Goal: Book appointment/travel/reservation

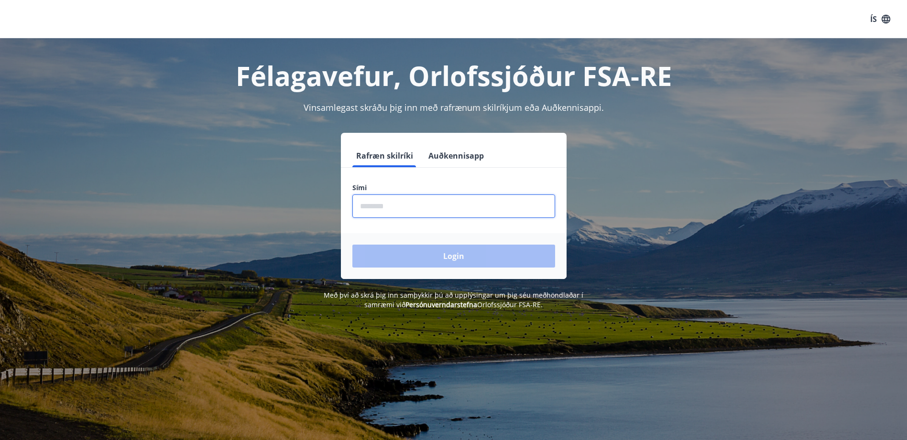
click at [409, 201] on input "phone" at bounding box center [453, 206] width 203 height 23
type input "********"
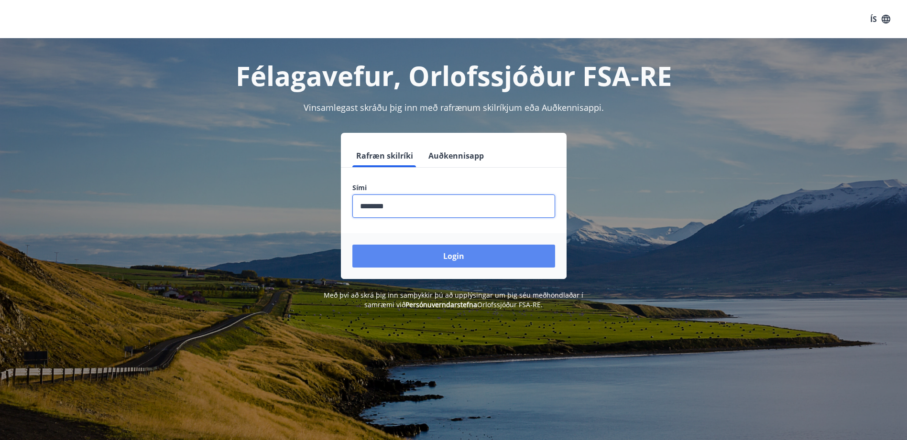
click at [445, 260] on button "Login" at bounding box center [453, 256] width 203 height 23
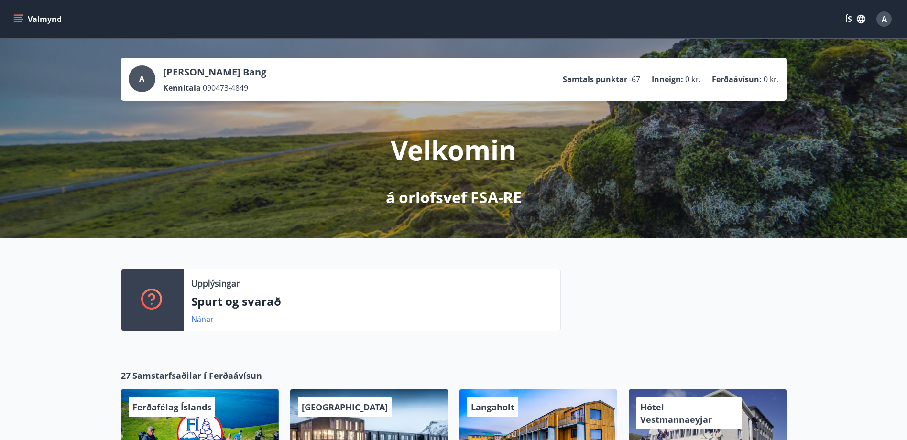
click at [33, 18] on button "Valmynd" at bounding box center [38, 19] width 54 height 17
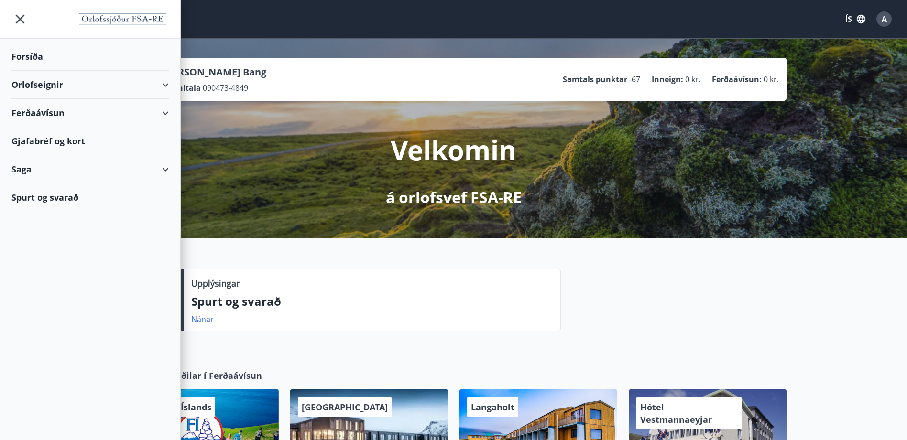
click at [22, 86] on div "Orlofseignir" at bounding box center [89, 85] width 157 height 28
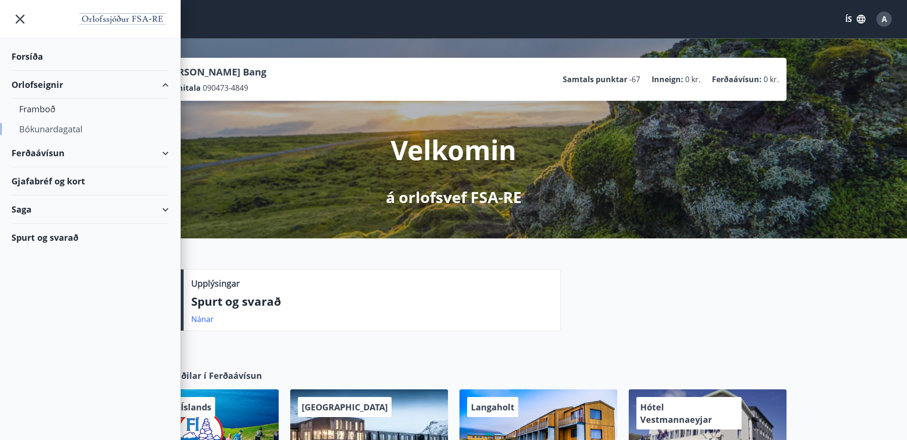
click at [32, 126] on div "Bókunardagatal" at bounding box center [90, 129] width 142 height 20
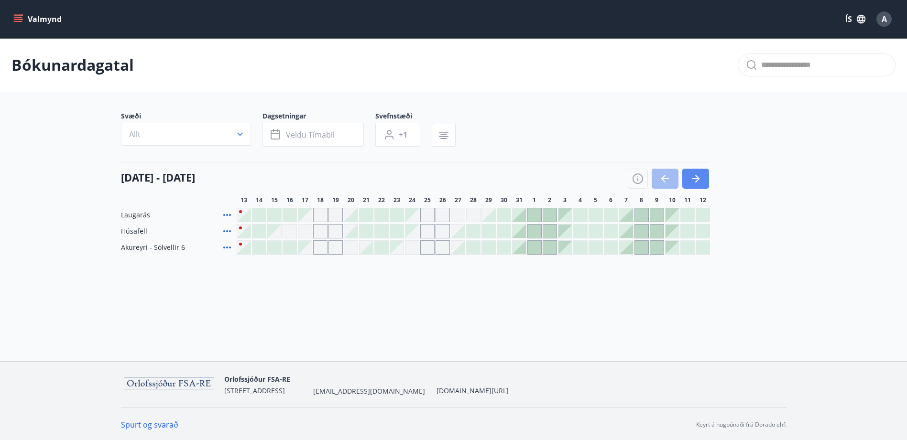
click at [694, 180] on icon "button" at bounding box center [695, 178] width 11 height 11
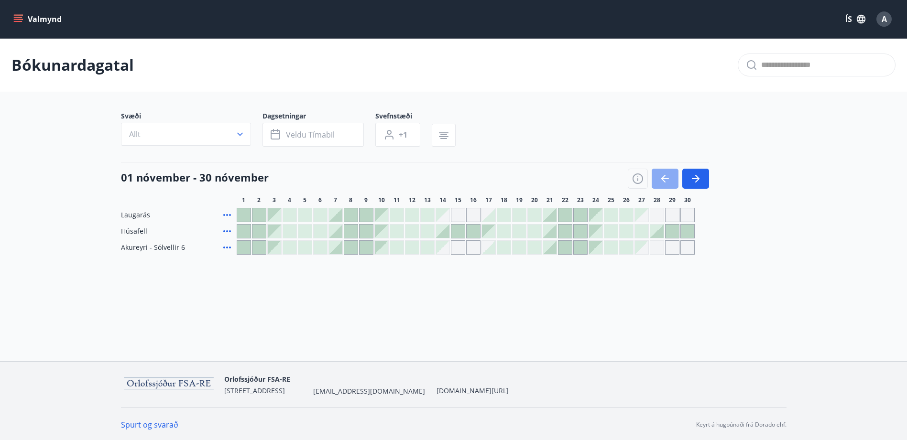
click at [661, 175] on icon "button" at bounding box center [664, 178] width 11 height 11
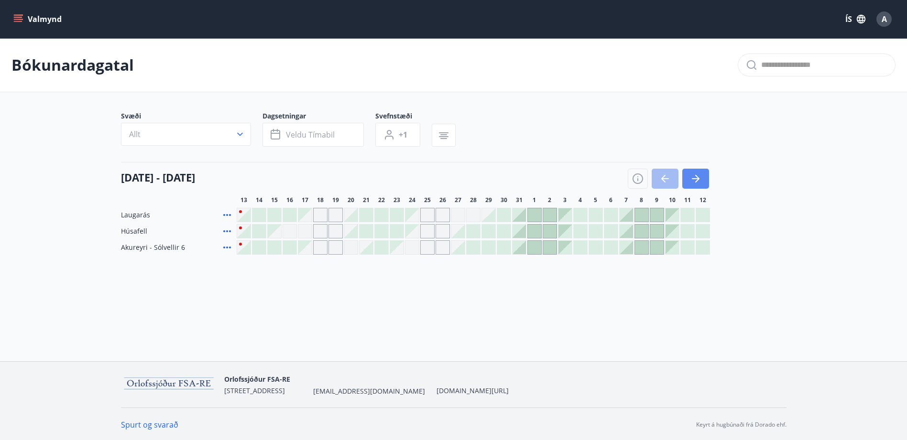
click at [695, 178] on icon "button" at bounding box center [696, 178] width 8 height 1
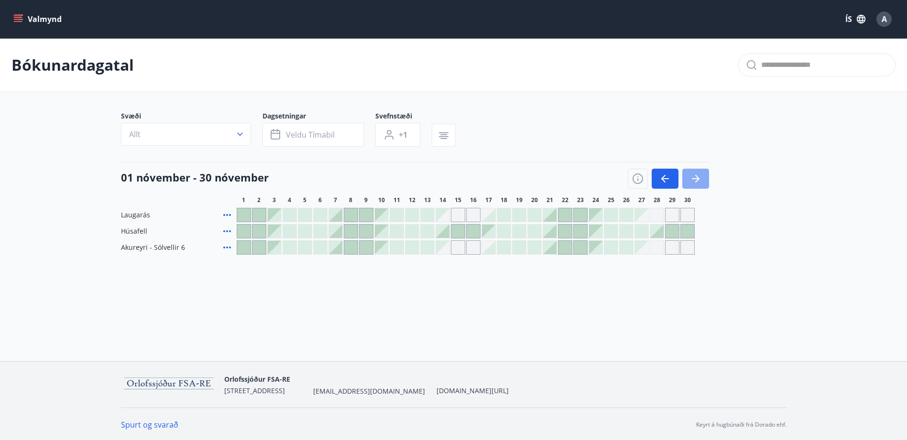
click at [700, 181] on icon "button" at bounding box center [695, 178] width 11 height 11
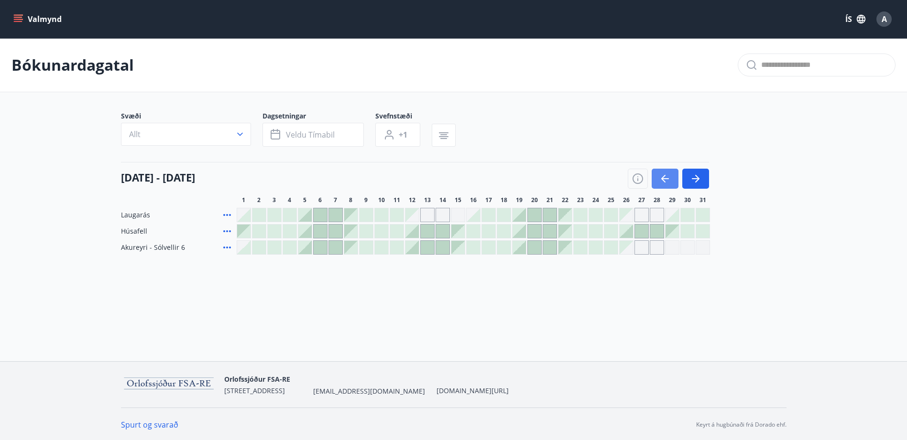
click at [661, 179] on icon "button" at bounding box center [663, 179] width 4 height 8
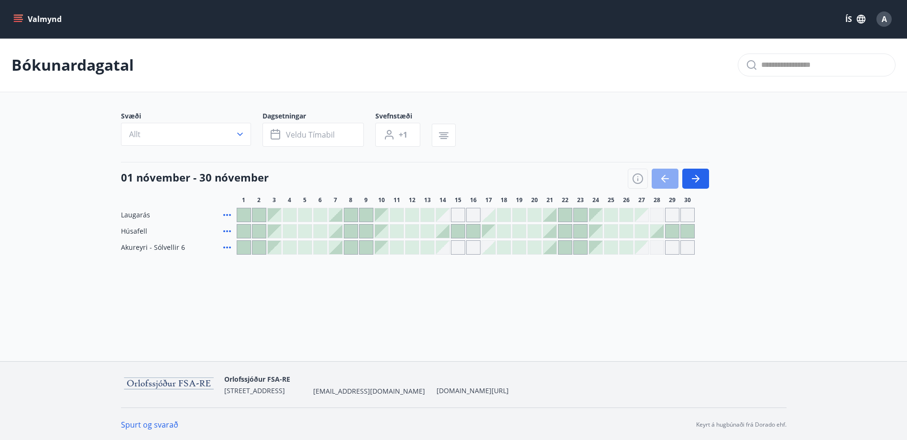
click at [661, 179] on icon "button" at bounding box center [663, 179] width 4 height 8
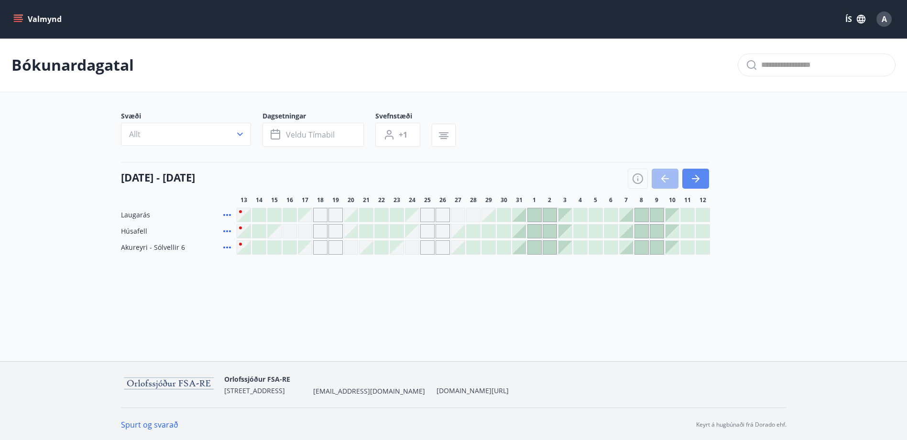
click at [690, 179] on icon "button" at bounding box center [695, 178] width 11 height 11
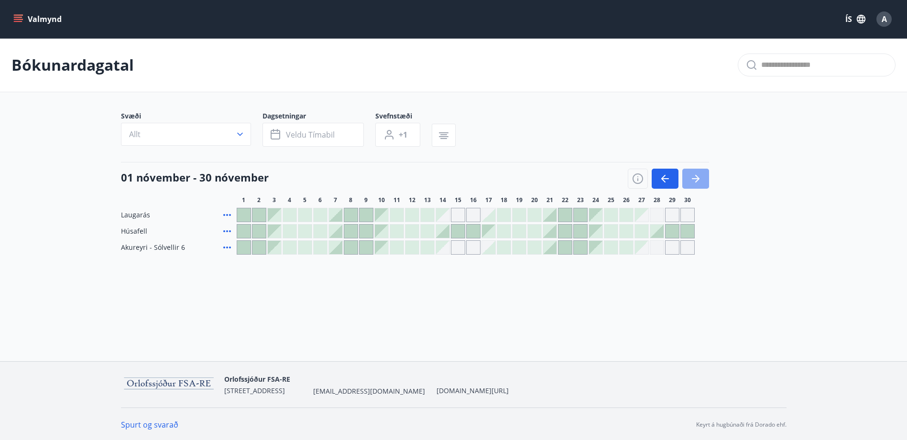
click at [698, 173] on icon "button" at bounding box center [695, 178] width 11 height 11
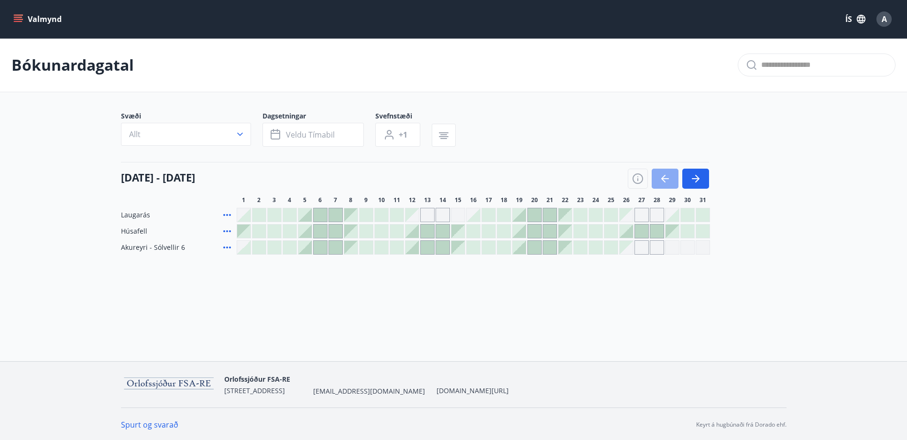
click at [660, 176] on icon "button" at bounding box center [664, 178] width 11 height 11
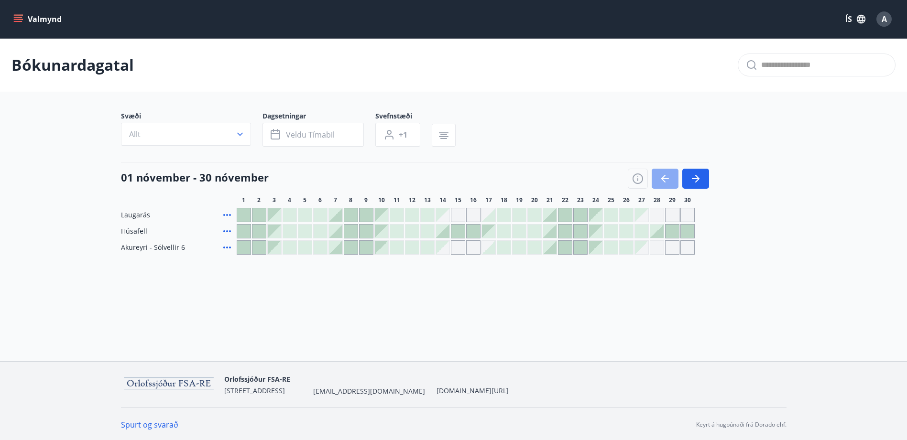
click at [660, 176] on icon "button" at bounding box center [664, 178] width 11 height 11
